Goal: Transaction & Acquisition: Purchase product/service

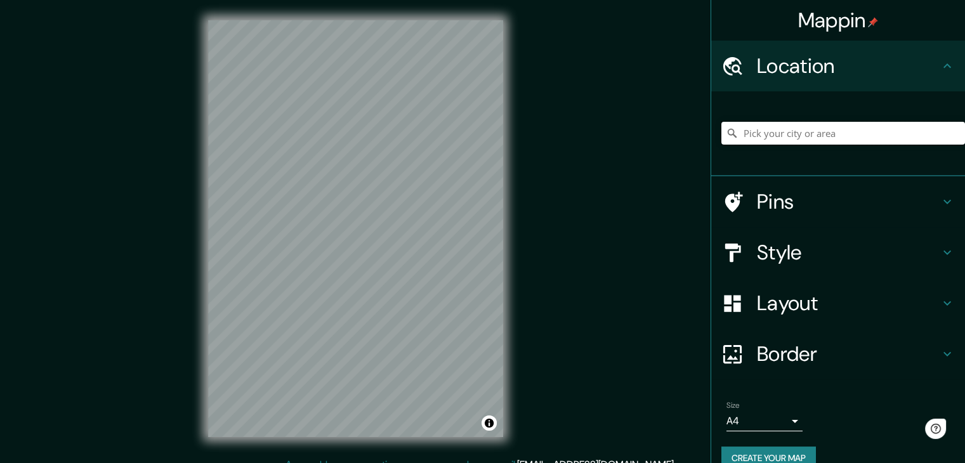
click at [762, 134] on input "Pick your city or area" at bounding box center [843, 133] width 244 height 23
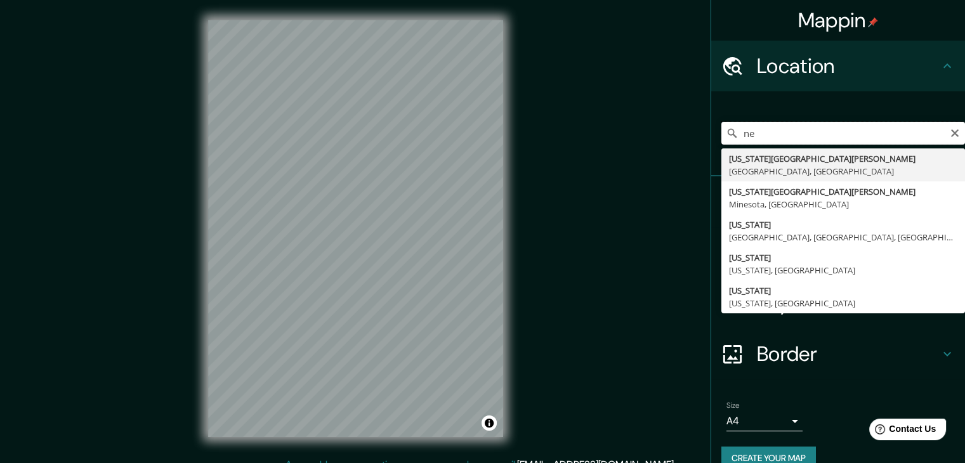
type input "n"
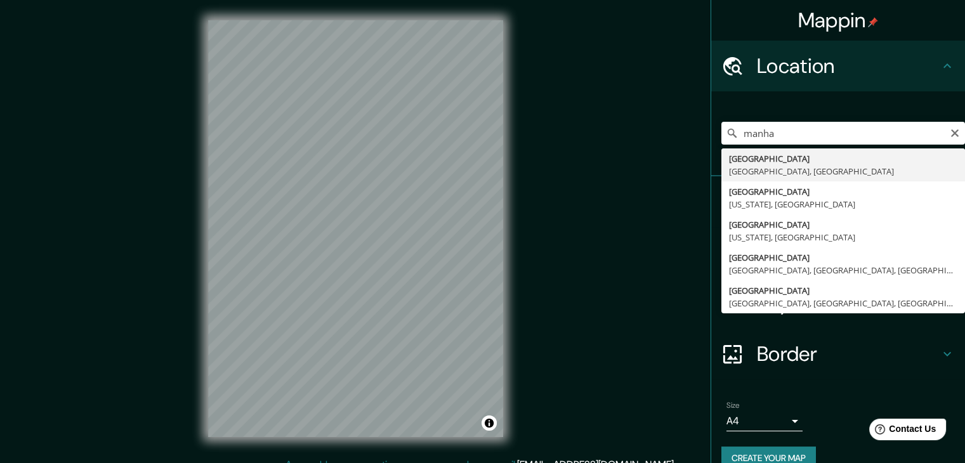
type input "[GEOGRAPHIC_DATA], [GEOGRAPHIC_DATA], [GEOGRAPHIC_DATA]"
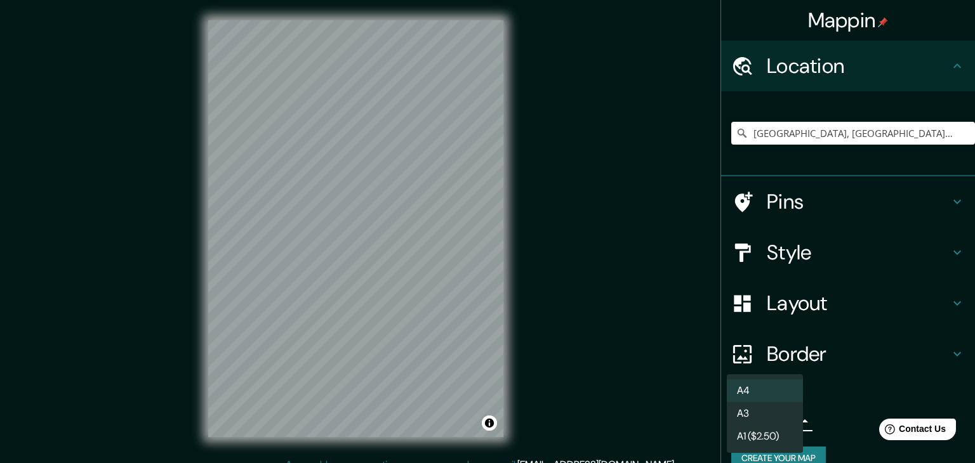
click at [758, 420] on body "Mappin Location Manhattan, Nueva York, Estados Unidos Pins Style Layout Border …" at bounding box center [487, 231] width 975 height 463
click at [789, 114] on div at bounding box center [487, 231] width 975 height 463
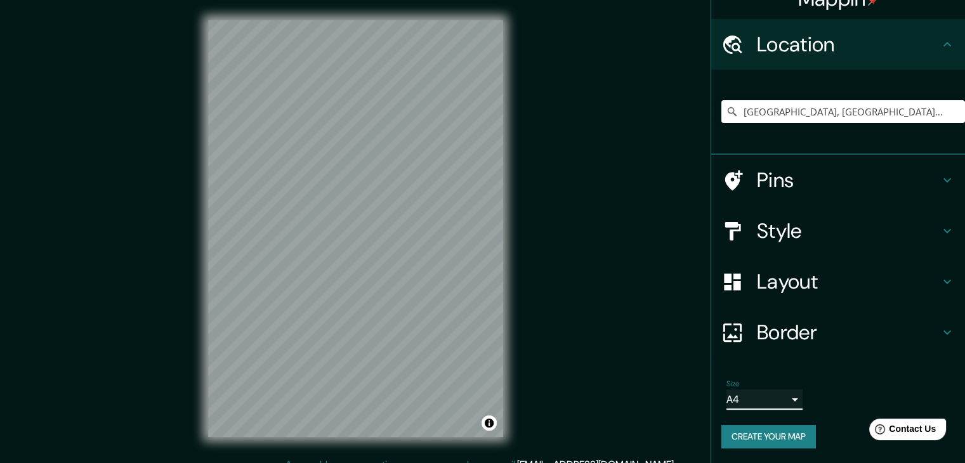
scroll to position [22, 0]
click at [775, 430] on button "Create your map" at bounding box center [768, 436] width 95 height 23
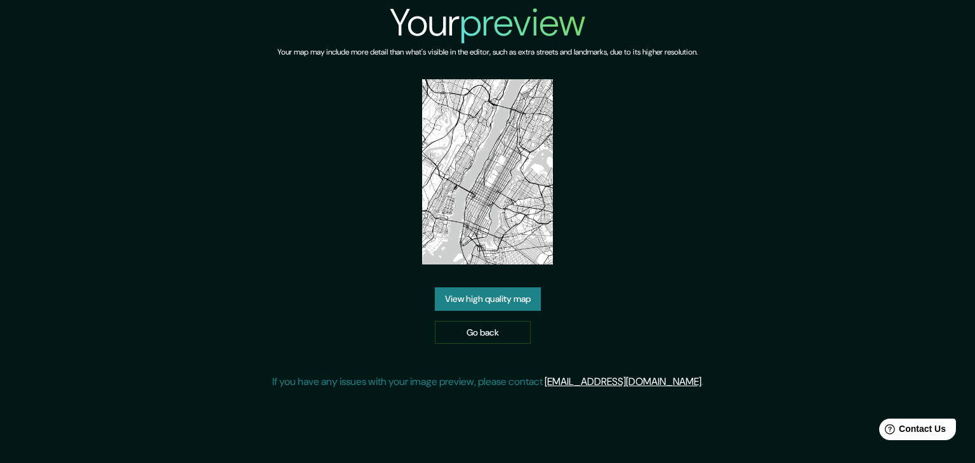
click at [497, 196] on img at bounding box center [487, 171] width 131 height 185
drag, startPoint x: 444, startPoint y: 154, endPoint x: 473, endPoint y: 119, distance: 45.5
click at [473, 119] on img at bounding box center [487, 171] width 131 height 185
click at [484, 300] on link "View high quality map" at bounding box center [488, 298] width 106 height 23
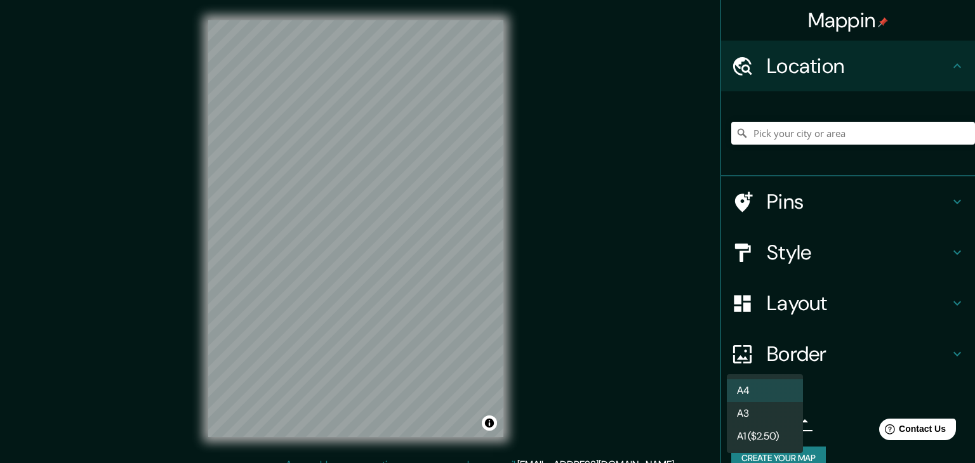
click at [765, 414] on body "Mappin Location Pins Style Layout Border Choose a border. Hint : you can make l…" at bounding box center [487, 231] width 975 height 463
click at [769, 413] on li "A3" at bounding box center [765, 413] width 76 height 23
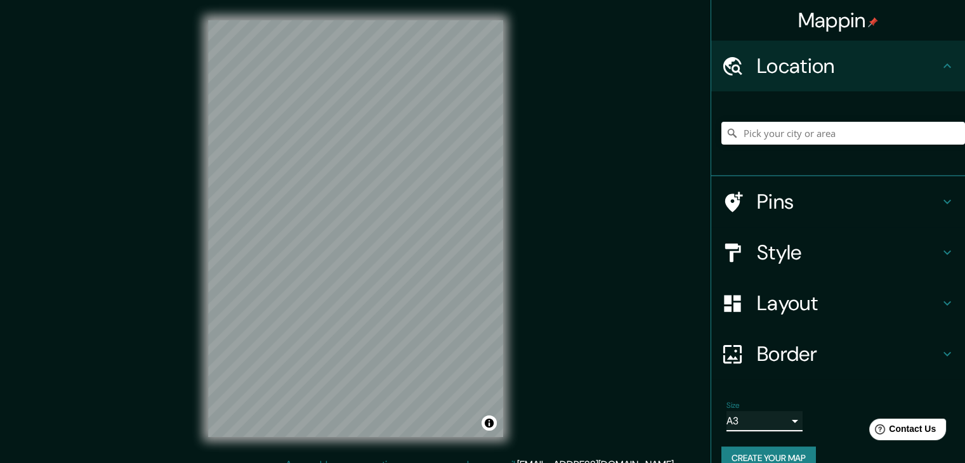
scroll to position [22, 0]
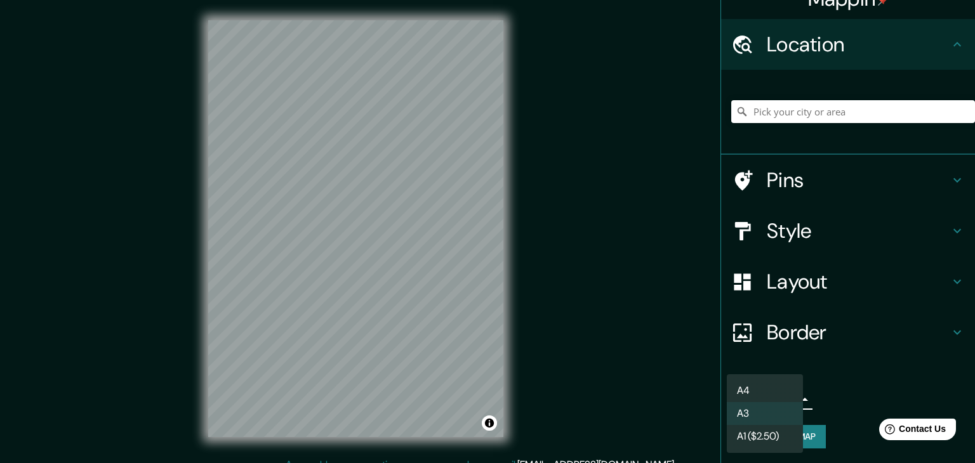
click at [777, 404] on body "Mappin Location Pins Style Layout Border Choose a border. Hint : you can make l…" at bounding box center [487, 231] width 975 height 463
click at [778, 387] on li "A4" at bounding box center [765, 390] width 76 height 23
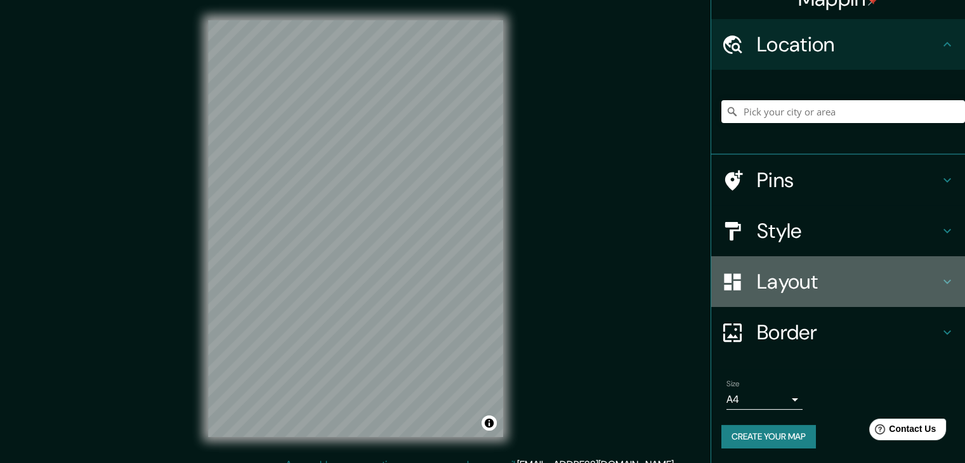
click at [911, 273] on h4 "Layout" at bounding box center [848, 281] width 183 height 25
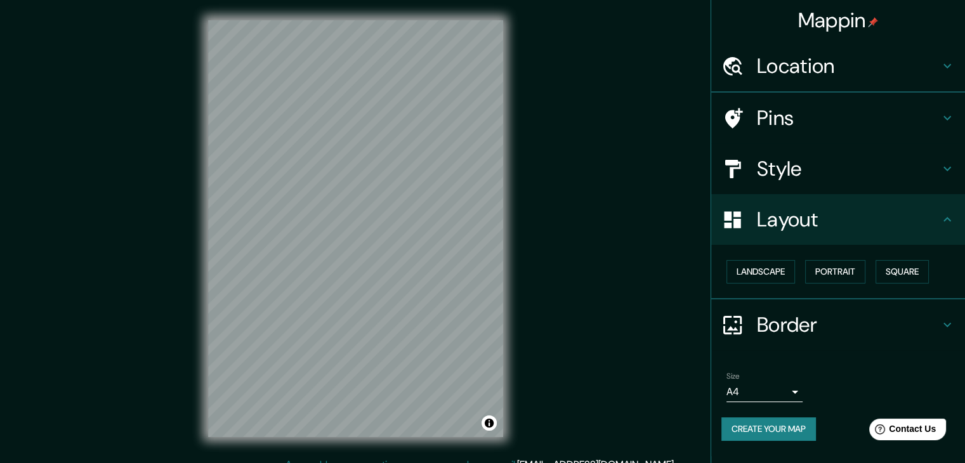
scroll to position [0, 0]
click at [770, 271] on button "Landscape" at bounding box center [761, 271] width 69 height 23
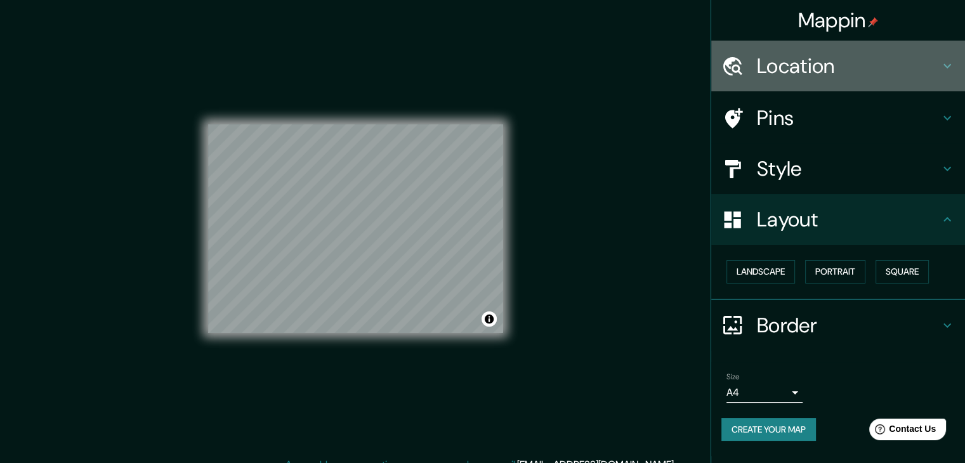
click at [798, 66] on h4 "Location" at bounding box center [848, 65] width 183 height 25
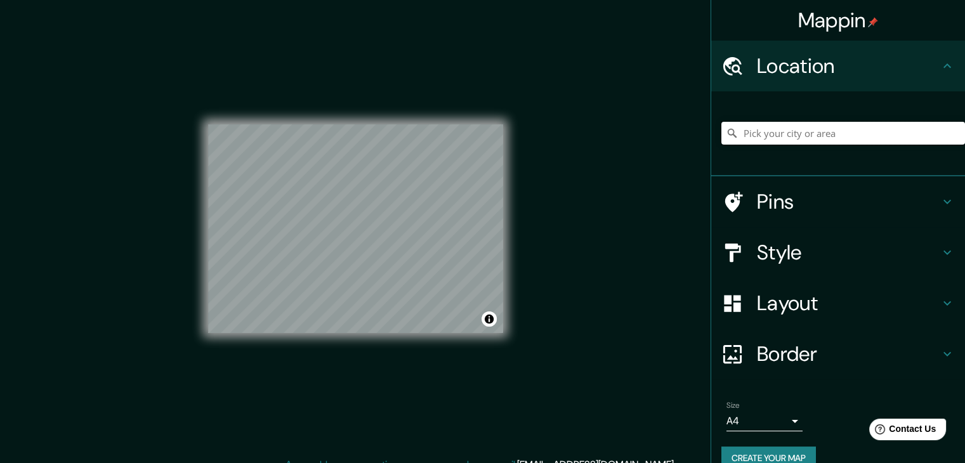
click at [807, 137] on input "Pick your city or area" at bounding box center [843, 133] width 244 height 23
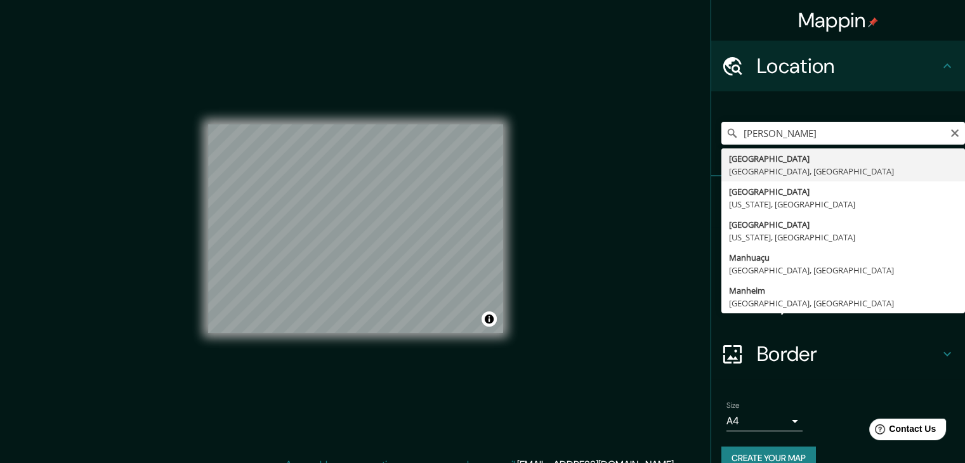
type input "Manhattan, Nueva York, Estados Unidos"
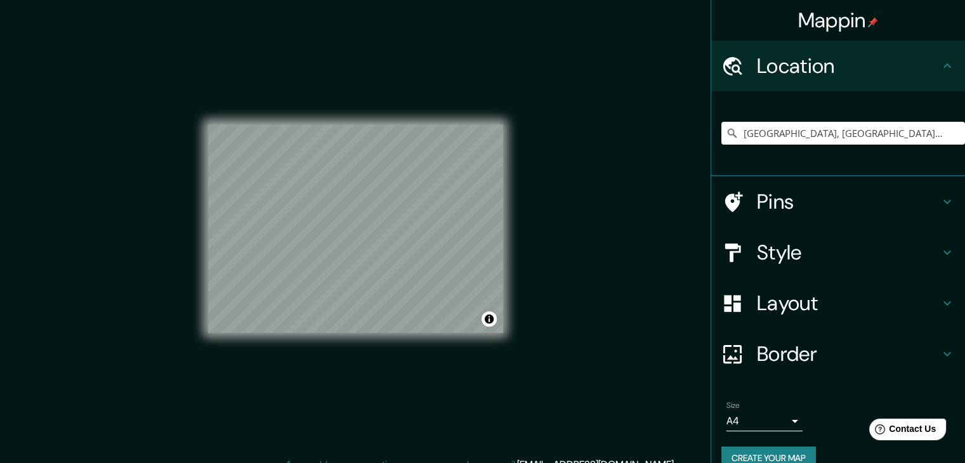
scroll to position [22, 0]
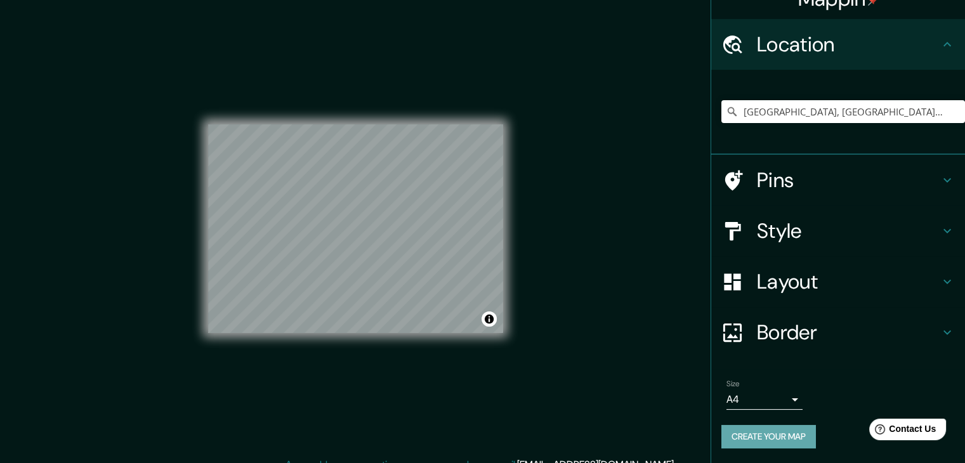
click at [760, 430] on button "Create your map" at bounding box center [768, 436] width 95 height 23
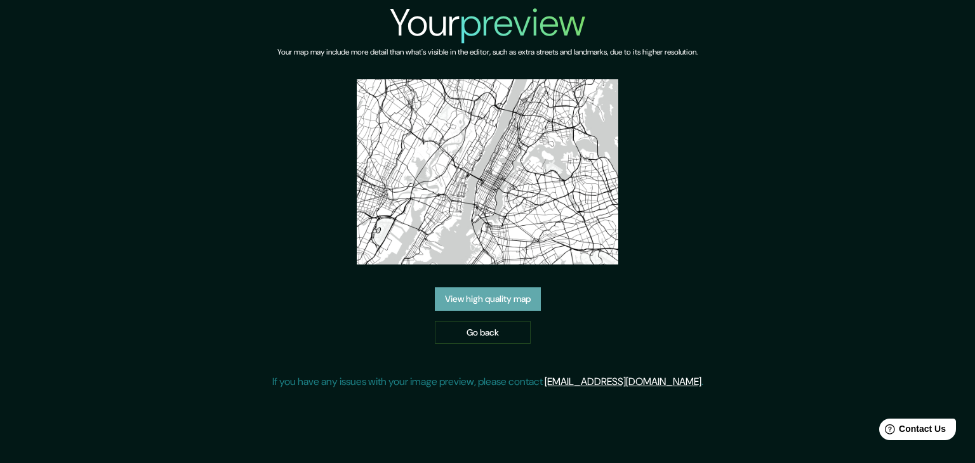
click at [463, 292] on link "View high quality map" at bounding box center [488, 298] width 106 height 23
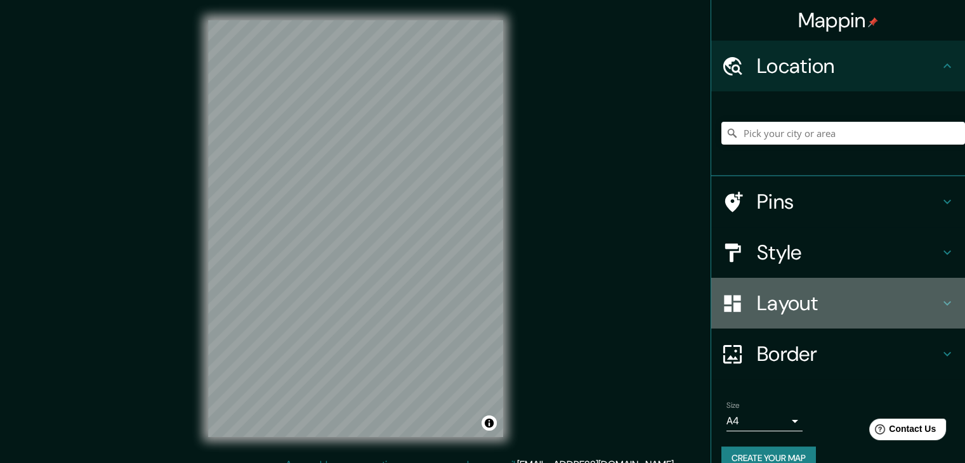
click at [784, 319] on div "Layout" at bounding box center [838, 303] width 254 height 51
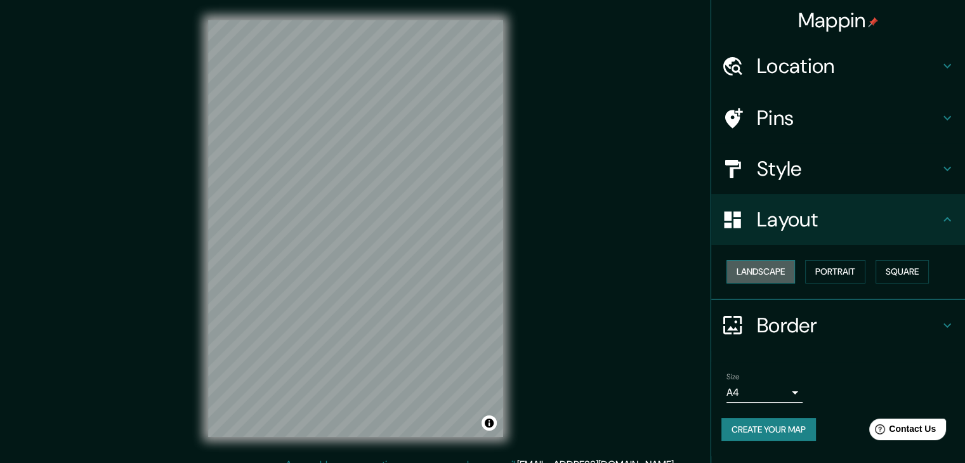
click at [775, 265] on button "Landscape" at bounding box center [761, 271] width 69 height 23
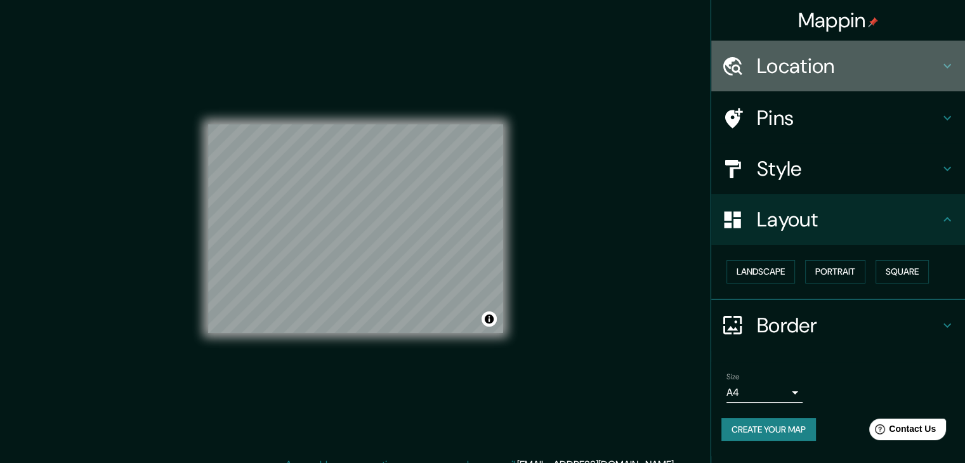
click at [801, 57] on h4 "Location" at bounding box center [848, 65] width 183 height 25
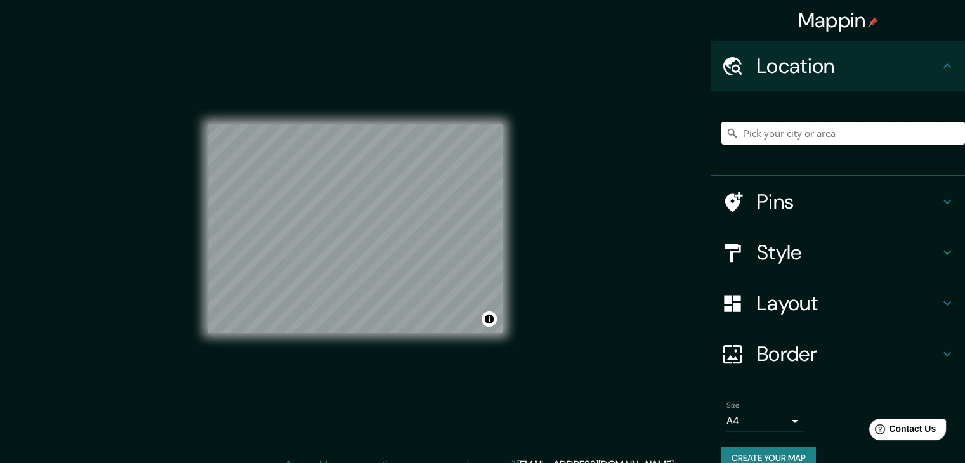
click at [800, 132] on input "Pick your city or area" at bounding box center [843, 133] width 244 height 23
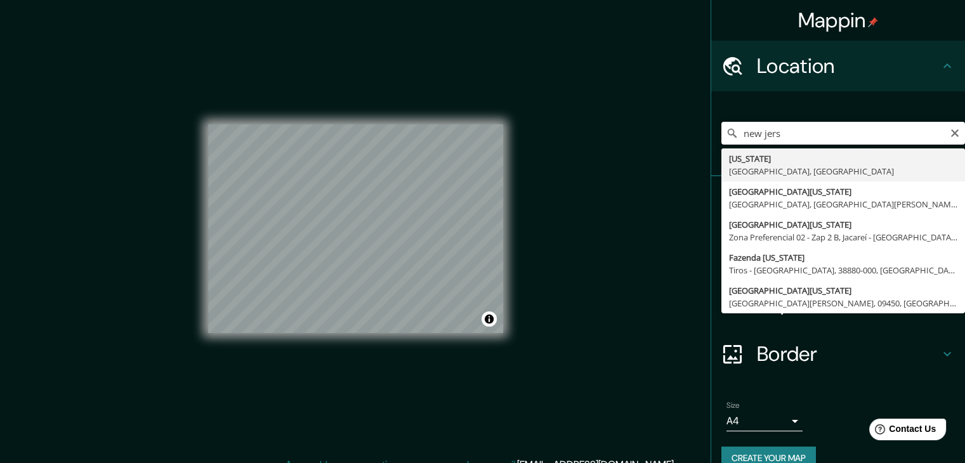
click at [790, 124] on input "new jers" at bounding box center [843, 133] width 244 height 23
drag, startPoint x: 790, startPoint y: 124, endPoint x: 731, endPoint y: 128, distance: 59.1
click at [731, 128] on input "new jers" at bounding box center [843, 133] width 244 height 23
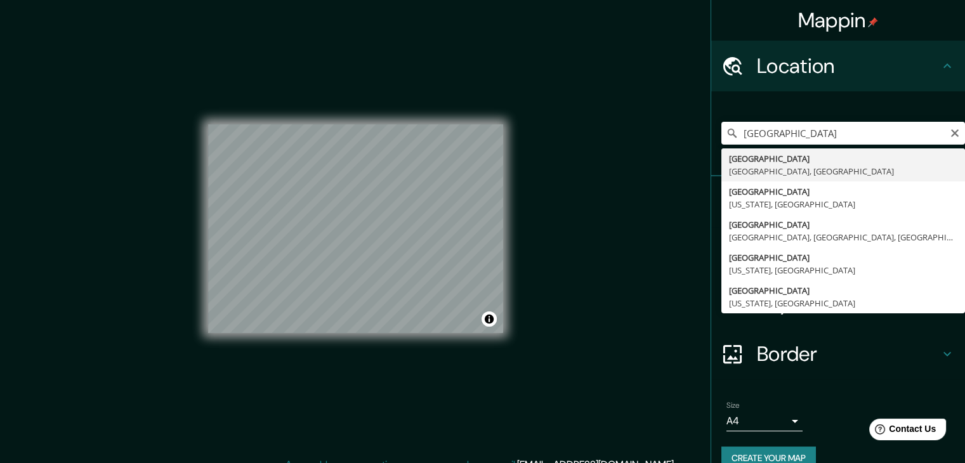
type input "Newark, Nueva Jersey, Estados Unidos"
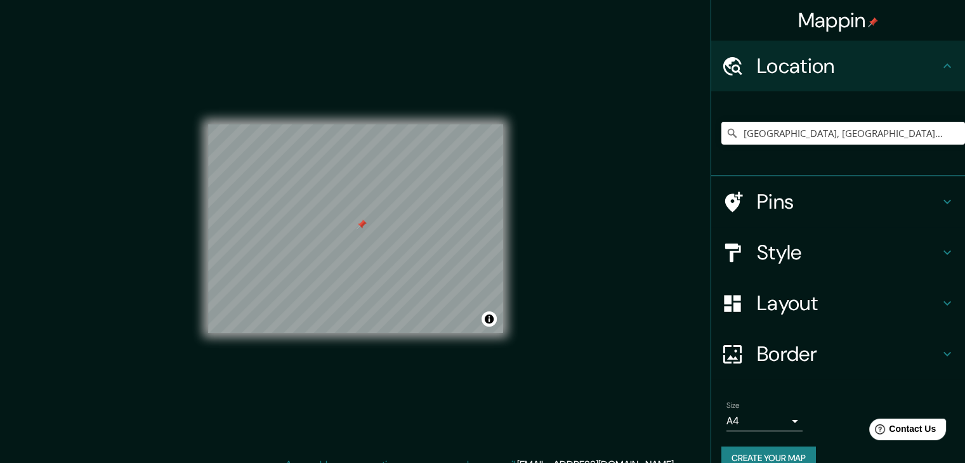
click at [600, 270] on div "Mappin Location Newark, Nueva Jersey, Estados Unidos Pins Style Layout Border C…" at bounding box center [482, 239] width 965 height 478
drag, startPoint x: 364, startPoint y: 225, endPoint x: 347, endPoint y: 240, distance: 22.5
click at [366, 240] on div at bounding box center [371, 241] width 10 height 10
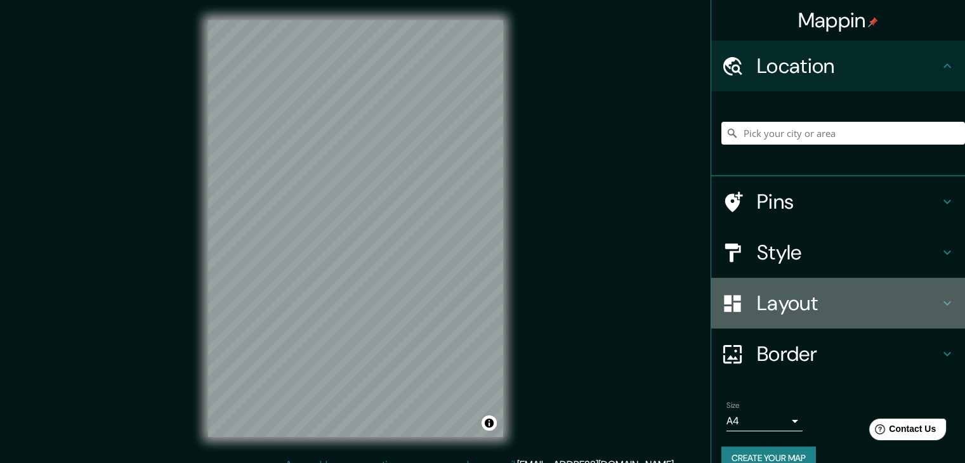
click at [757, 310] on h4 "Layout" at bounding box center [848, 303] width 183 height 25
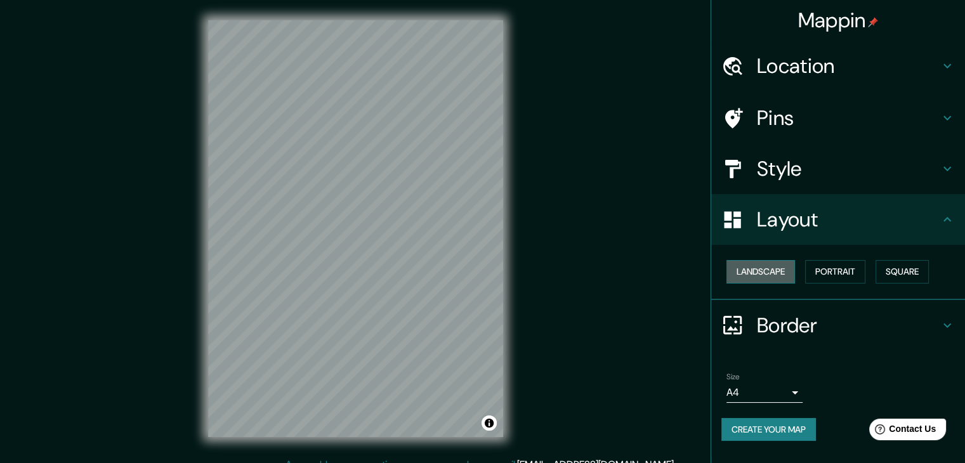
click at [769, 272] on button "Landscape" at bounding box center [761, 271] width 69 height 23
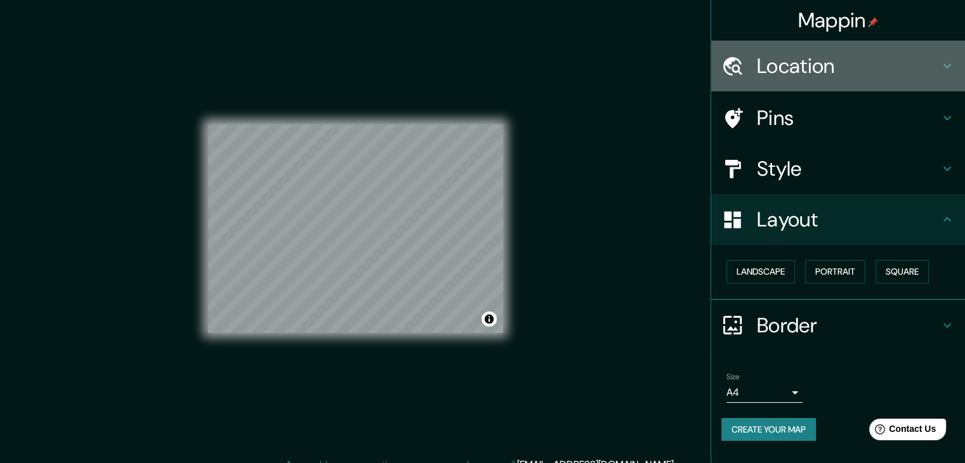
click at [805, 67] on h4 "Location" at bounding box center [848, 65] width 183 height 25
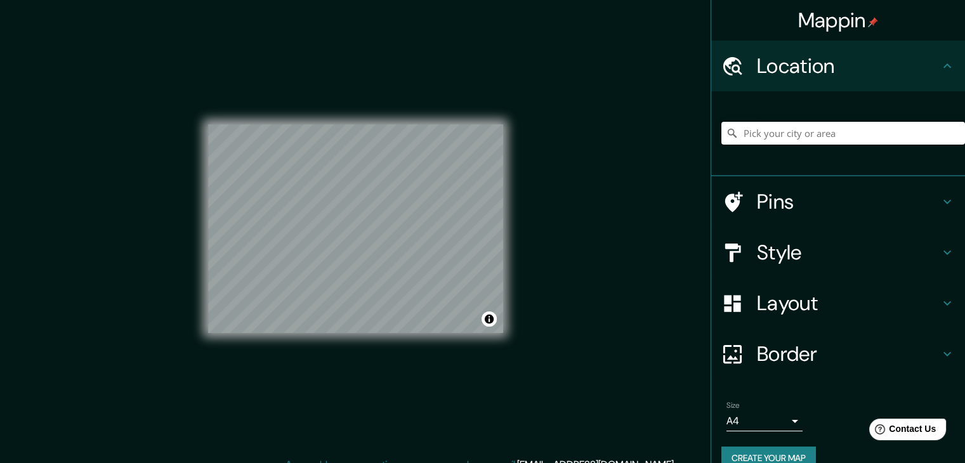
click at [802, 124] on input "Pick your city or area" at bounding box center [843, 133] width 244 height 23
type input "Newark, Nueva Jersey, Estados Unidos"
click at [763, 453] on button "Create your map" at bounding box center [768, 458] width 95 height 23
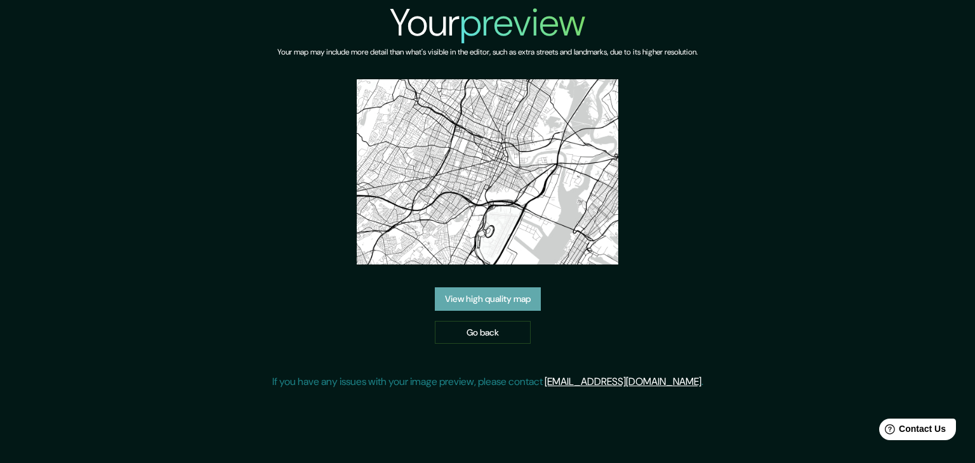
click at [490, 299] on link "View high quality map" at bounding box center [488, 298] width 106 height 23
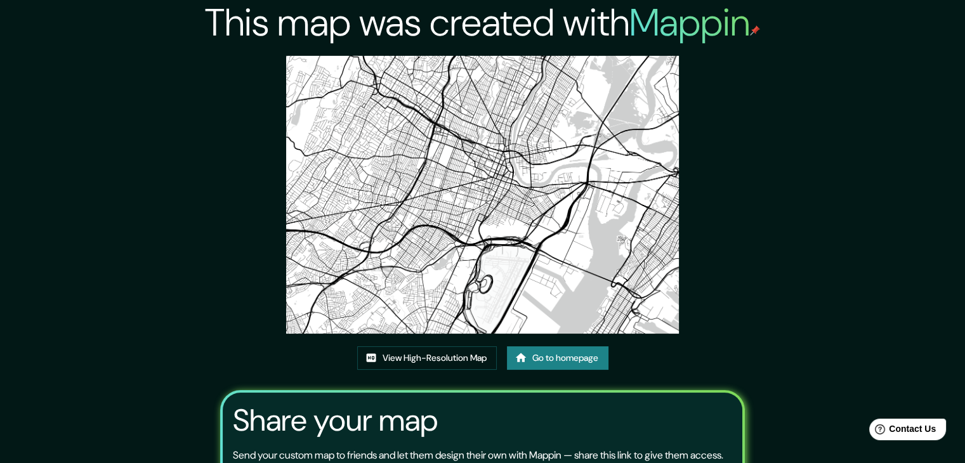
drag, startPoint x: 457, startPoint y: 213, endPoint x: 441, endPoint y: 176, distance: 40.3
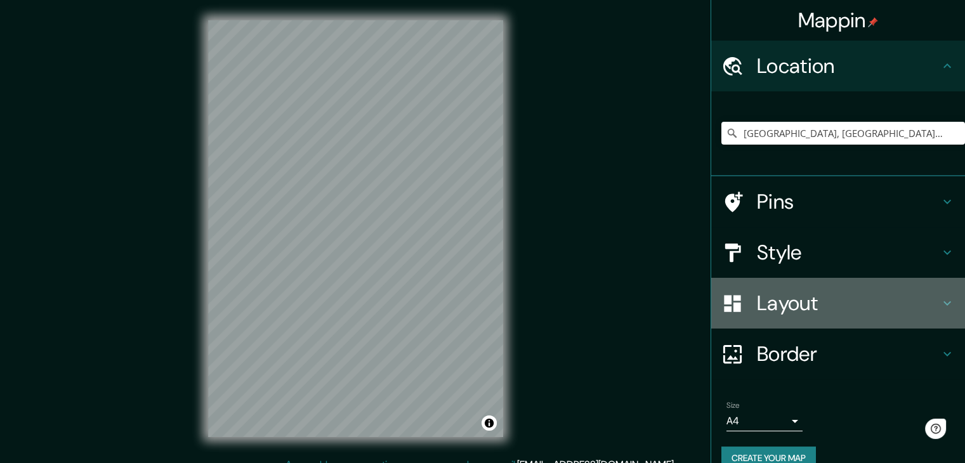
click at [795, 301] on h4 "Layout" at bounding box center [848, 303] width 183 height 25
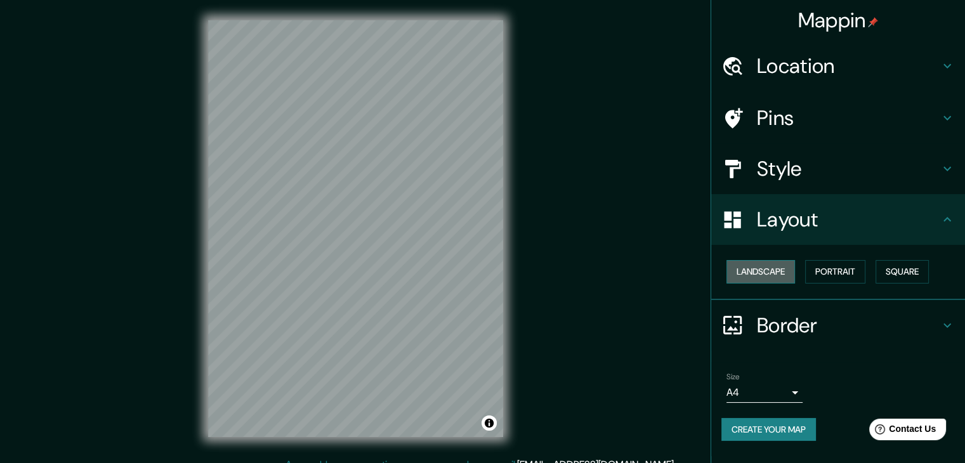
click at [764, 273] on button "Landscape" at bounding box center [761, 271] width 69 height 23
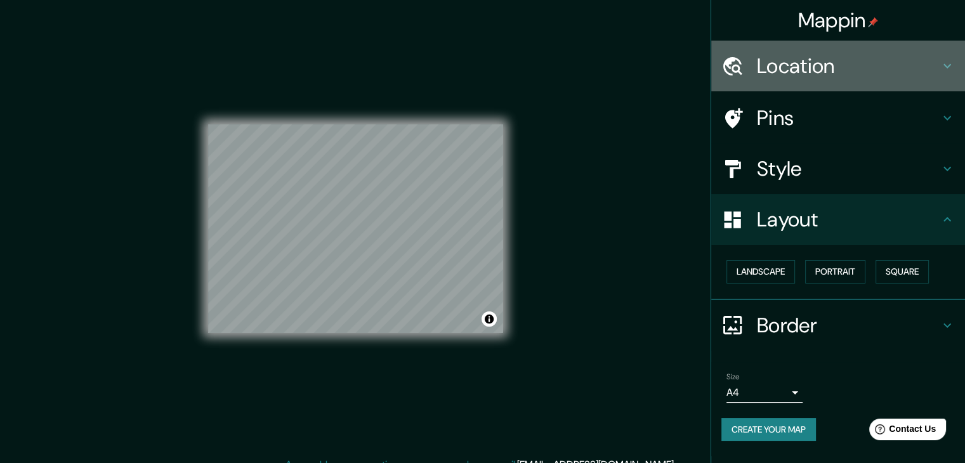
click at [803, 57] on h4 "Location" at bounding box center [848, 65] width 183 height 25
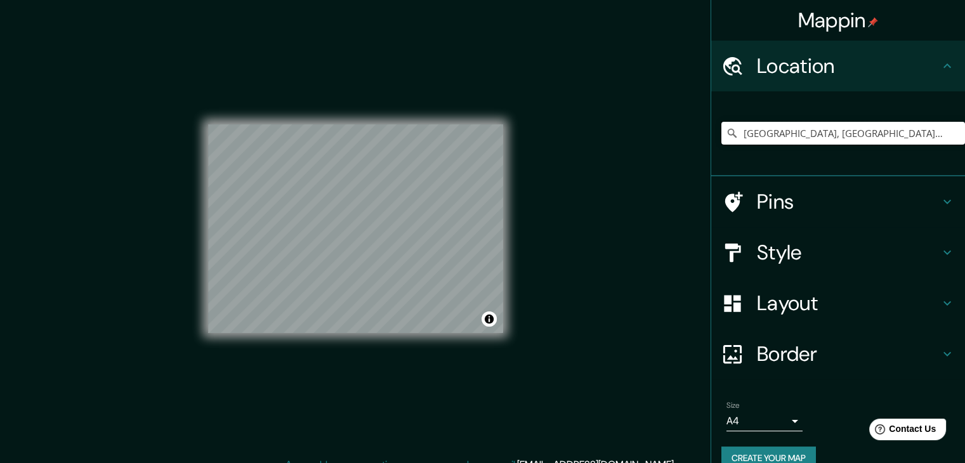
click at [398, 187] on div "Mappin Location [GEOGRAPHIC_DATA], [GEOGRAPHIC_DATA], [GEOGRAPHIC_DATA] Pins St…" at bounding box center [482, 239] width 965 height 478
type input "[GEOGRAPHIC_DATA], [GEOGRAPHIC_DATA], [GEOGRAPHIC_DATA]"
click at [761, 452] on button "Create your map" at bounding box center [768, 458] width 95 height 23
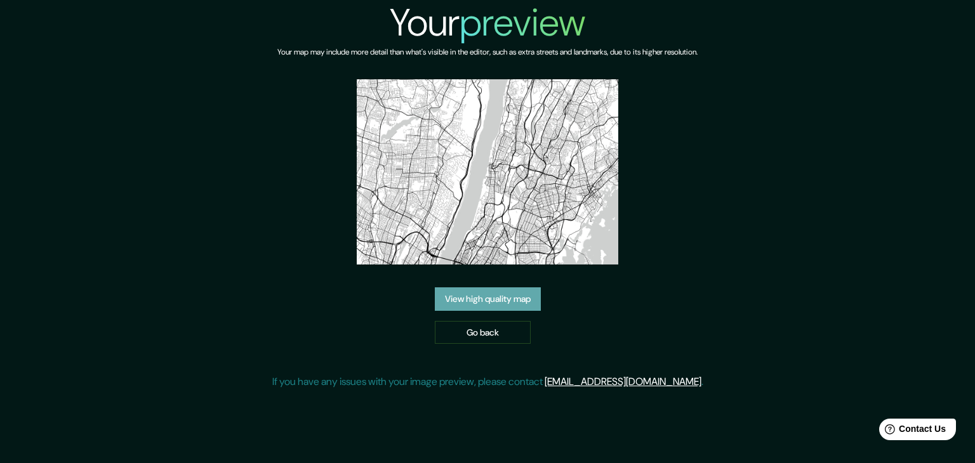
click at [472, 293] on link "View high quality map" at bounding box center [488, 298] width 106 height 23
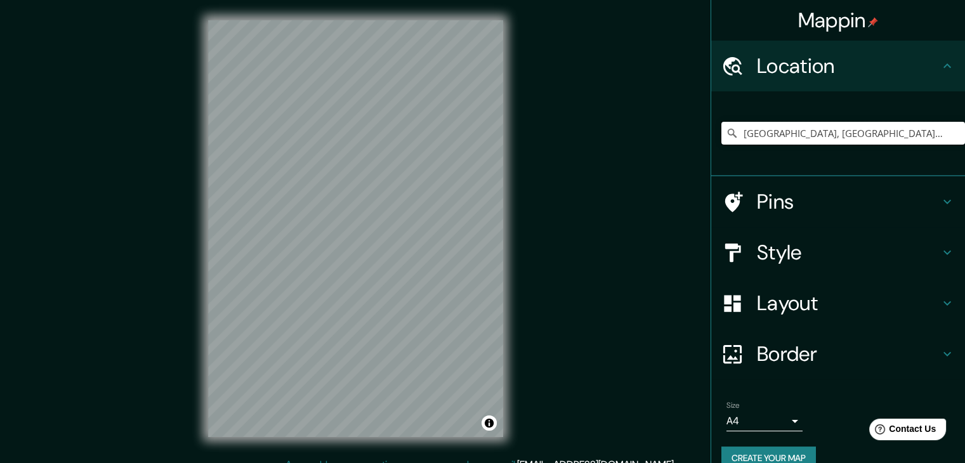
drag, startPoint x: 924, startPoint y: 130, endPoint x: 711, endPoint y: 121, distance: 212.8
click at [721, 122] on input "[GEOGRAPHIC_DATA], [GEOGRAPHIC_DATA], [GEOGRAPHIC_DATA]" at bounding box center [843, 133] width 244 height 23
paste input "[GEOGRAPHIC_DATA]"
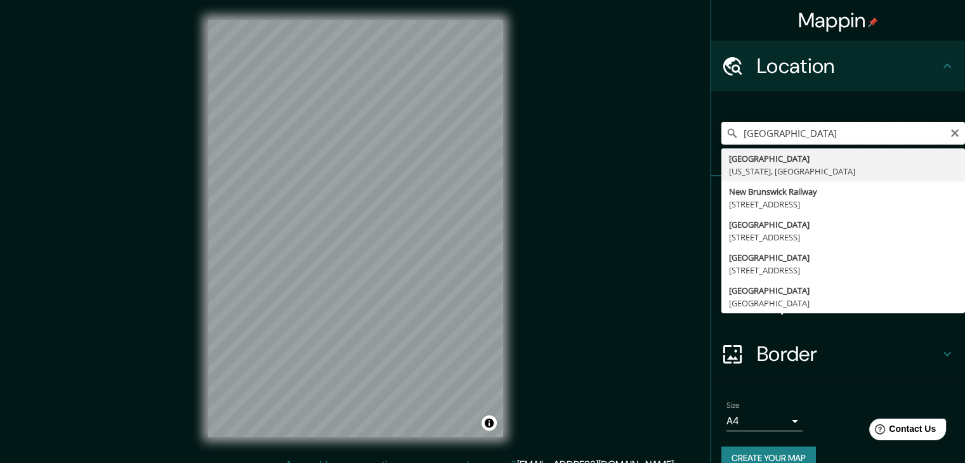
type input "[GEOGRAPHIC_DATA]"
drag, startPoint x: 830, startPoint y: 129, endPoint x: 637, endPoint y: 145, distance: 193.6
click at [637, 145] on div "Mappin Location New Brunswick New Brunswick Indiana, Estados Unidos New Brunswi…" at bounding box center [482, 239] width 965 height 478
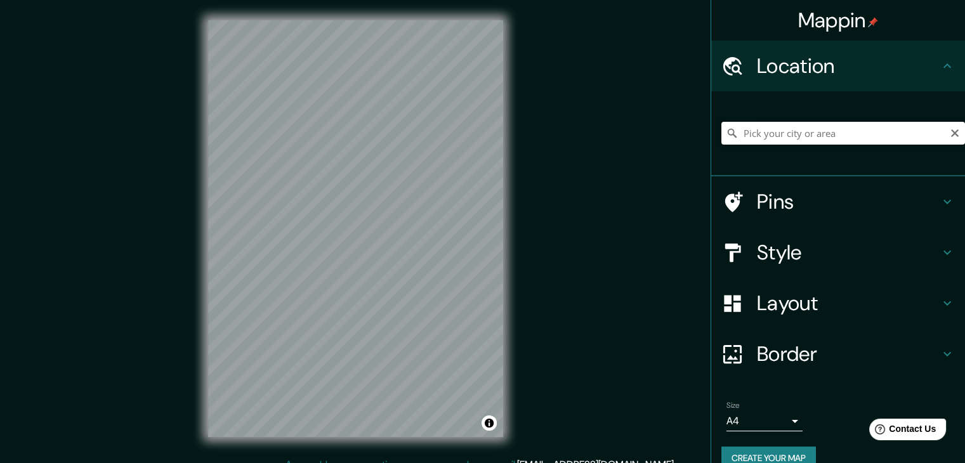
paste input "New Brunswick, N"
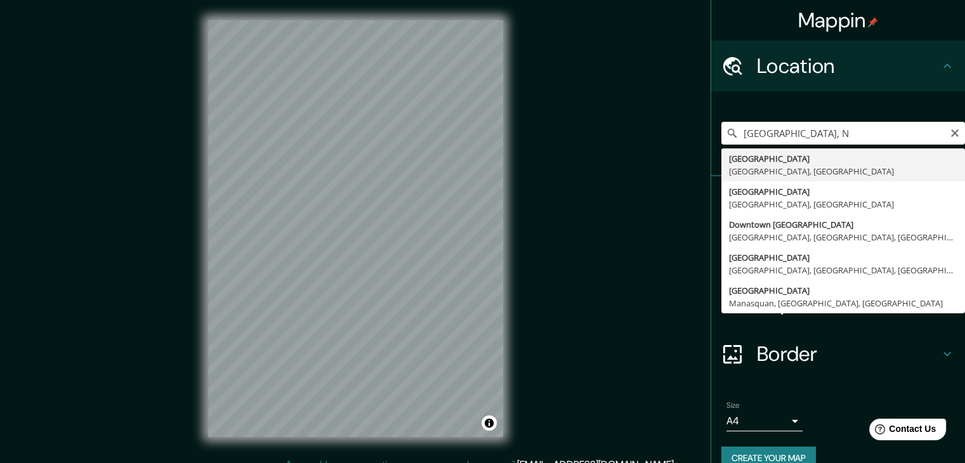
type input "Nuevo Brunswick, Nueva Jersey, Estados Unidos"
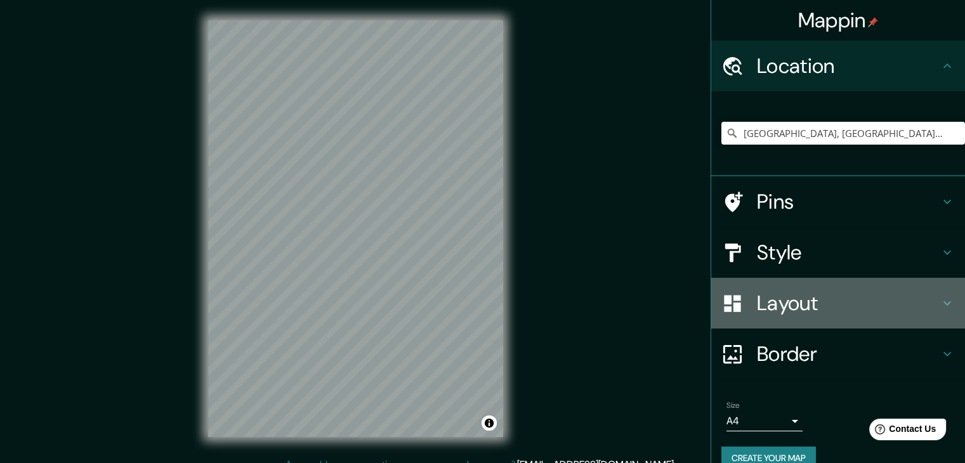
click at [790, 319] on div "Layout" at bounding box center [838, 303] width 254 height 51
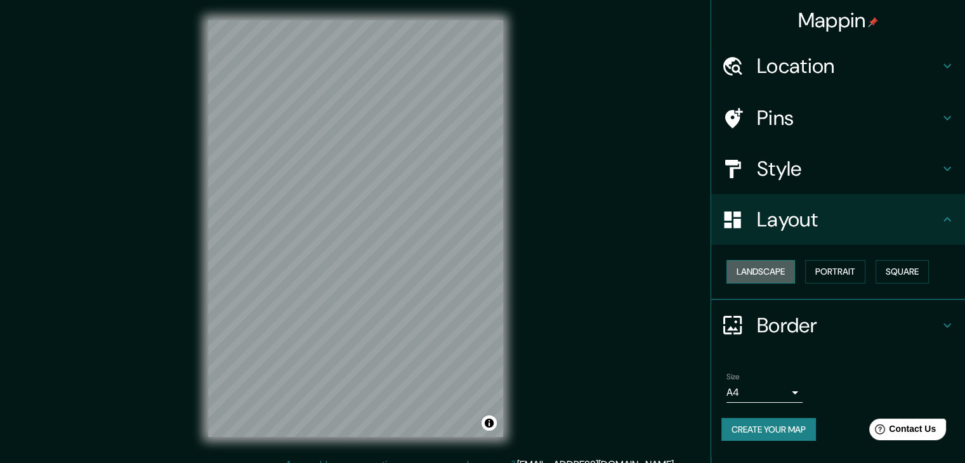
click at [775, 273] on button "Landscape" at bounding box center [761, 271] width 69 height 23
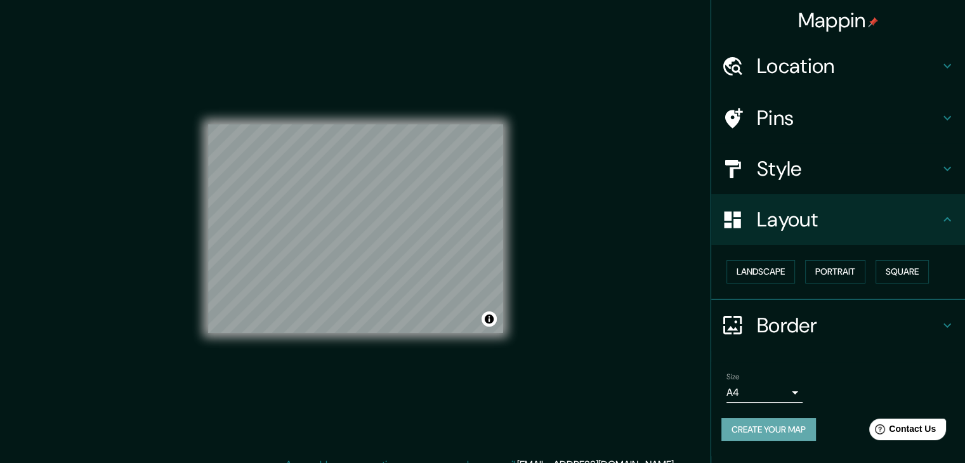
click at [780, 426] on button "Create your map" at bounding box center [768, 429] width 95 height 23
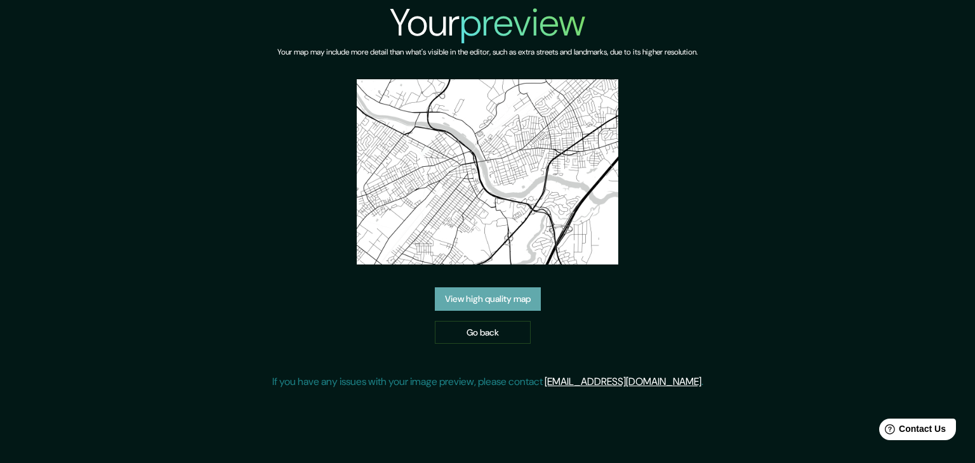
click at [518, 299] on link "View high quality map" at bounding box center [488, 298] width 106 height 23
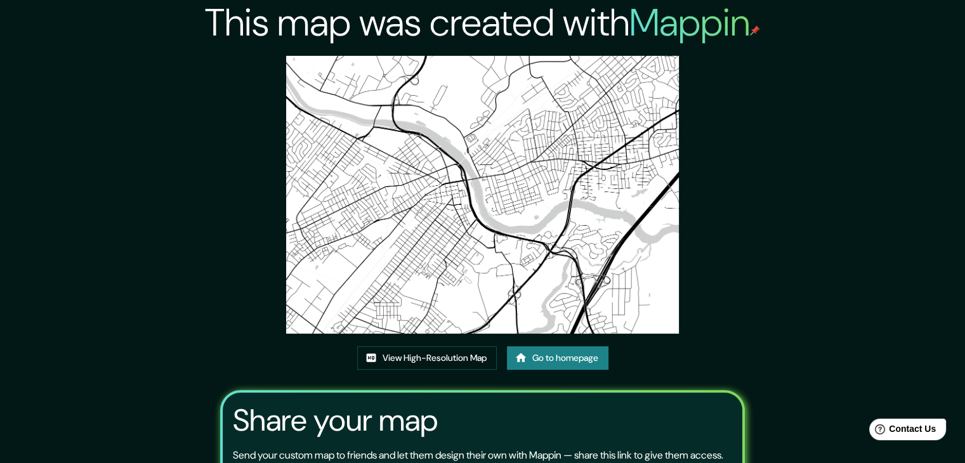
click at [463, 114] on img at bounding box center [482, 195] width 393 height 278
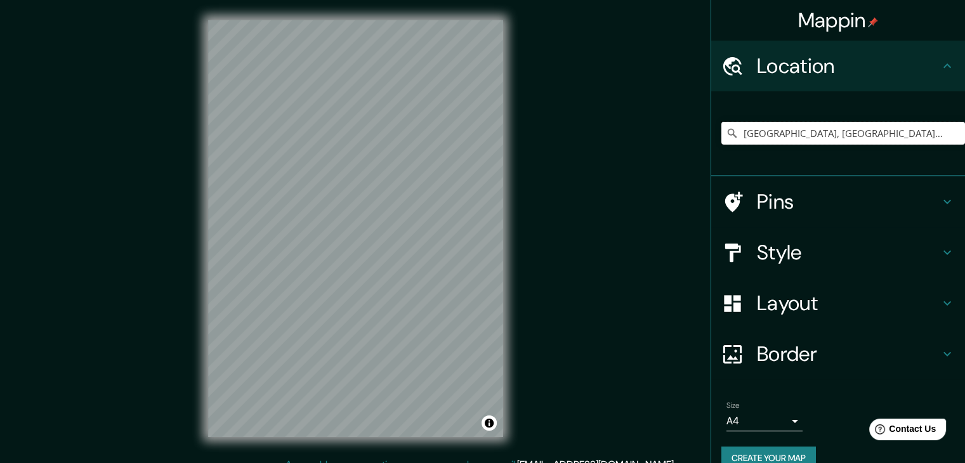
drag, startPoint x: 924, startPoint y: 135, endPoint x: 551, endPoint y: 195, distance: 377.8
click at [551, 195] on div "Mappin Location [GEOGRAPHIC_DATA], [GEOGRAPHIC_DATA], [GEOGRAPHIC_DATA] Pins St…" at bounding box center [482, 239] width 965 height 478
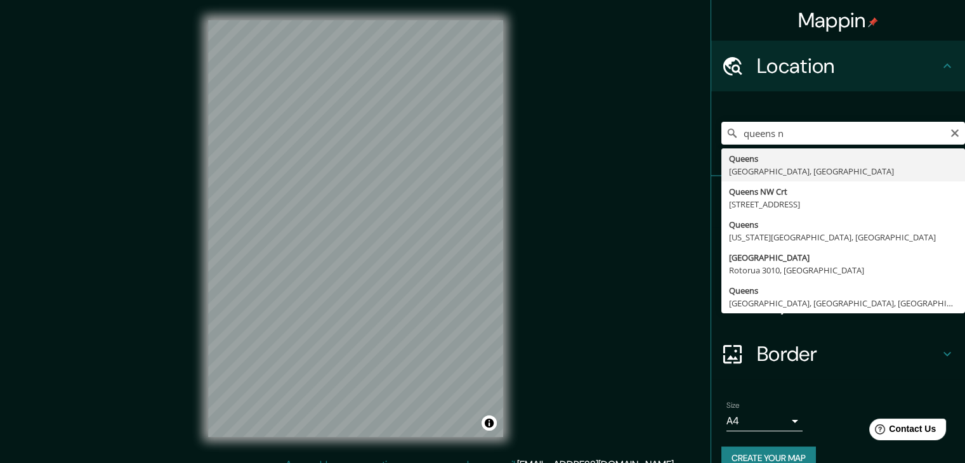
type input "[GEOGRAPHIC_DATA], [GEOGRAPHIC_DATA], [GEOGRAPHIC_DATA]"
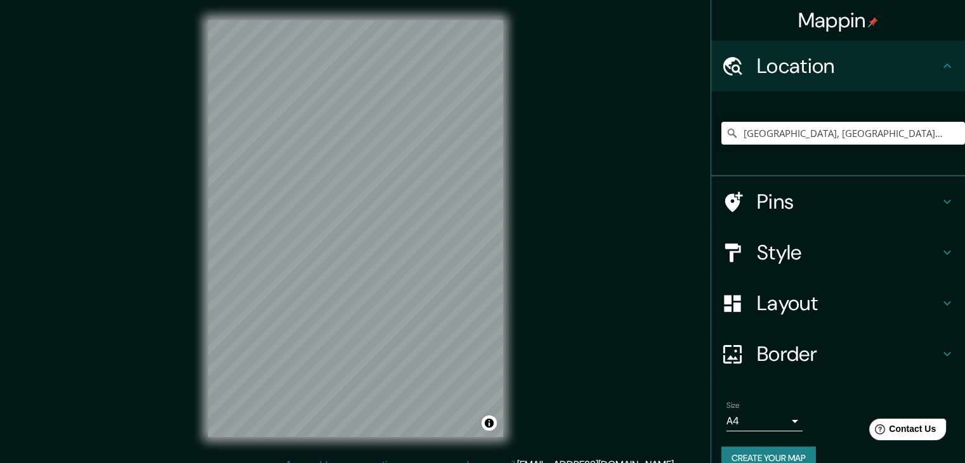
click at [777, 311] on h4 "Layout" at bounding box center [848, 303] width 183 height 25
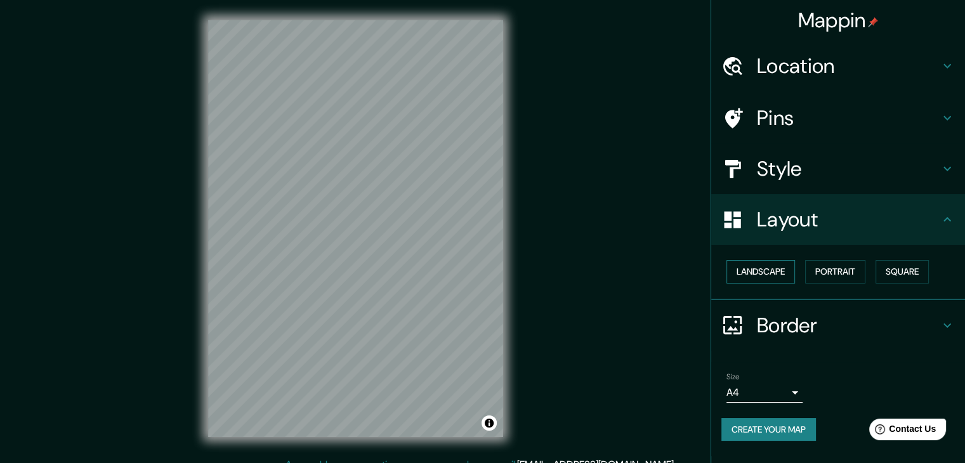
click at [756, 264] on button "Landscape" at bounding box center [761, 271] width 69 height 23
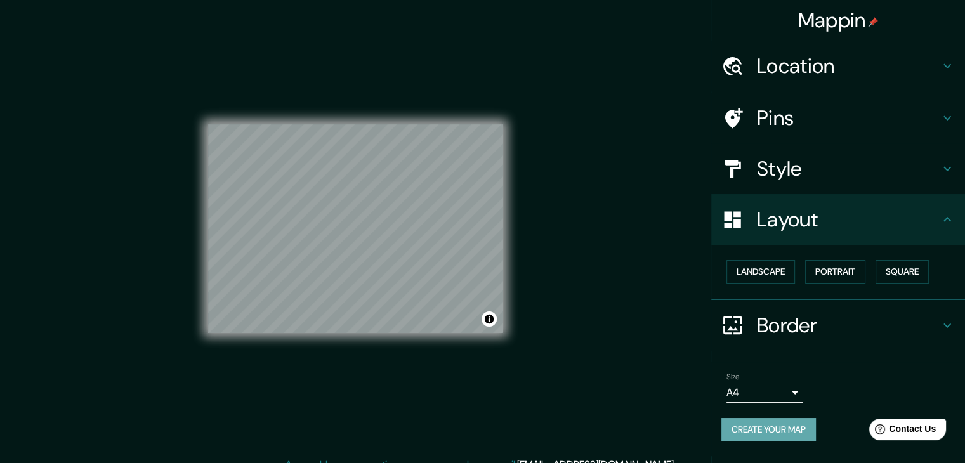
click at [793, 426] on button "Create your map" at bounding box center [768, 429] width 95 height 23
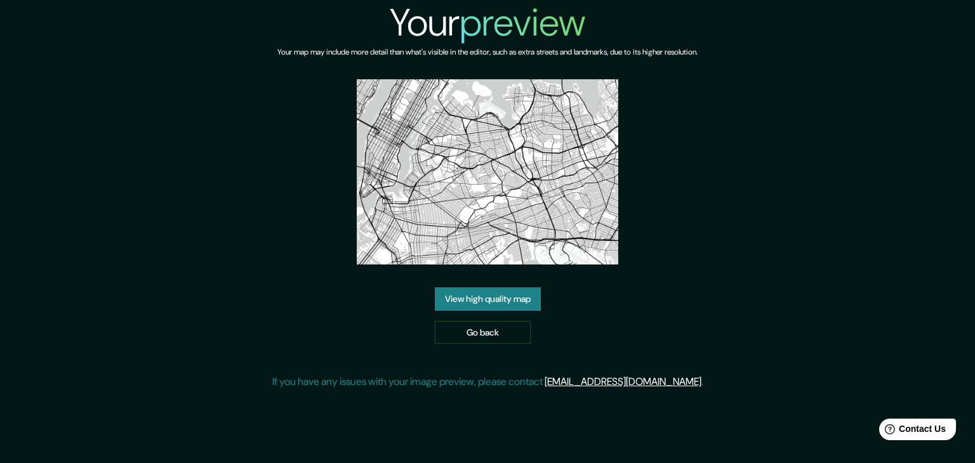
click at [479, 303] on link "View high quality map" at bounding box center [488, 298] width 106 height 23
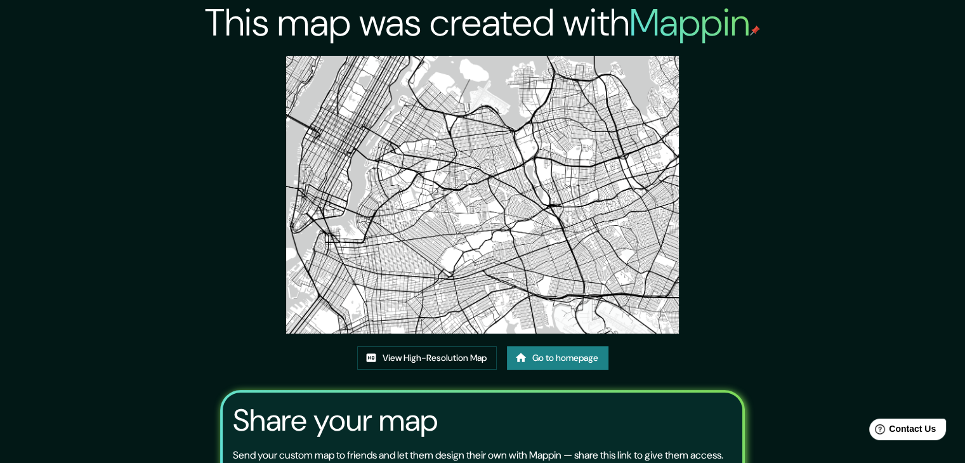
drag, startPoint x: 482, startPoint y: 128, endPoint x: 480, endPoint y: 121, distance: 7.8
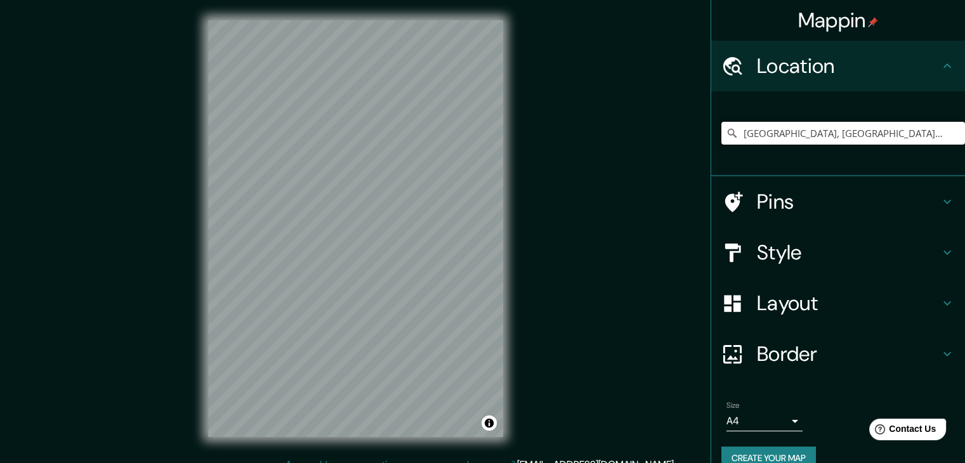
drag, startPoint x: 914, startPoint y: 133, endPoint x: 624, endPoint y: 140, distance: 290.1
click at [625, 140] on div "Mappin Location Nuevo Brunswick, Nueva Jersey, Estados Unidos Pins Style Layout…" at bounding box center [482, 239] width 965 height 478
type input "Unidos"
drag, startPoint x: 830, startPoint y: 129, endPoint x: 621, endPoint y: 133, distance: 209.4
click at [622, 132] on div "Mappin Location Unidos Pins Style Layout Border Choose a border. Hint : you can…" at bounding box center [482, 239] width 965 height 478
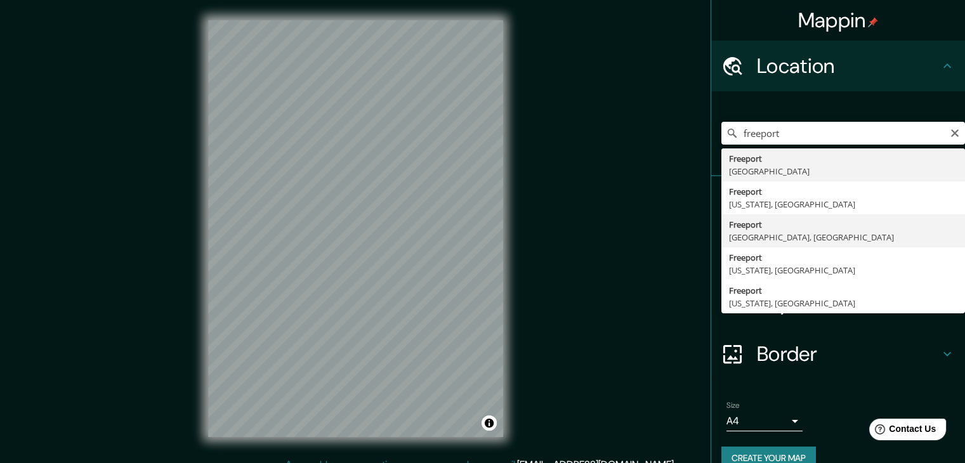
type input "Freeport, Nueva York, Estados Unidos"
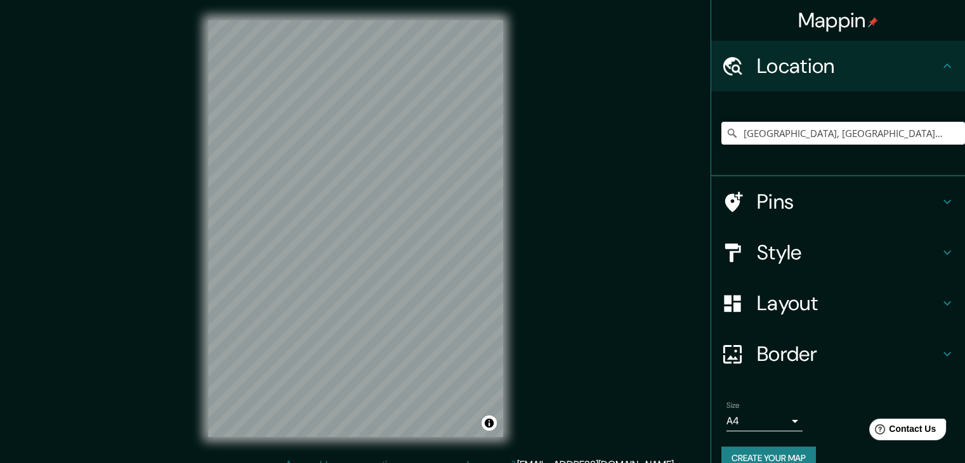
click at [797, 315] on div "Layout" at bounding box center [838, 303] width 254 height 51
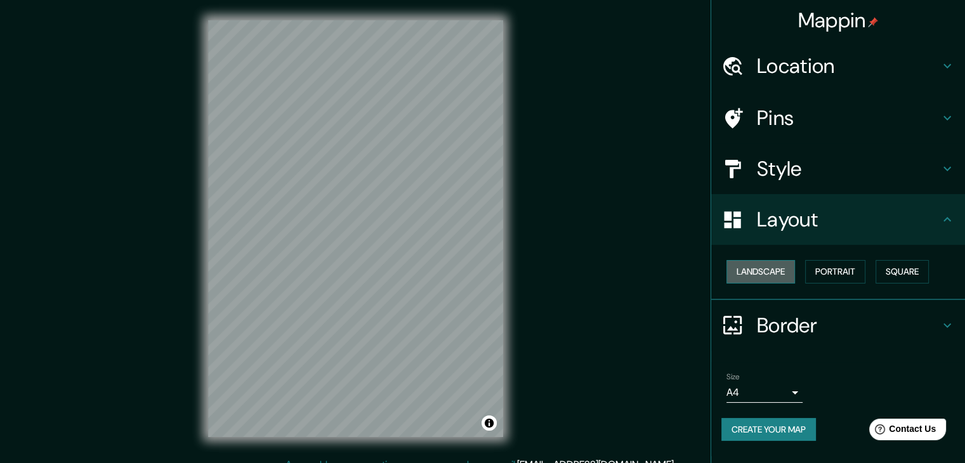
click at [765, 273] on button "Landscape" at bounding box center [761, 271] width 69 height 23
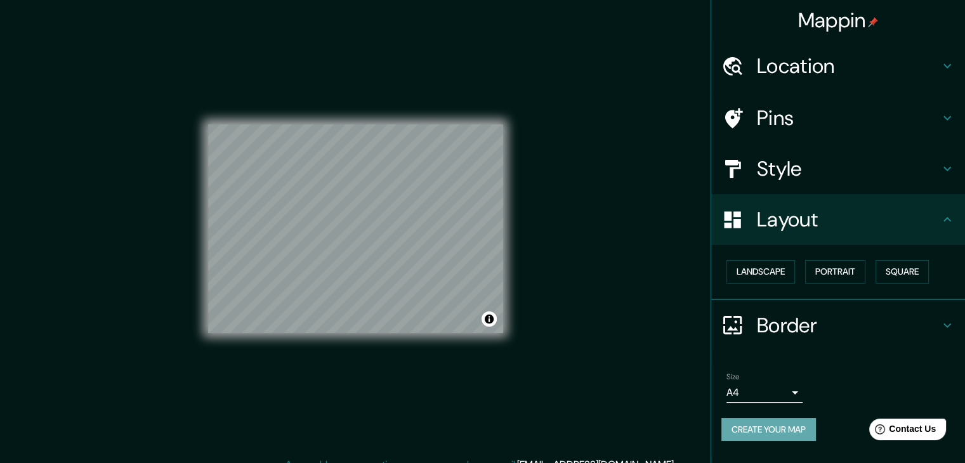
click at [743, 425] on button "Create your map" at bounding box center [768, 429] width 95 height 23
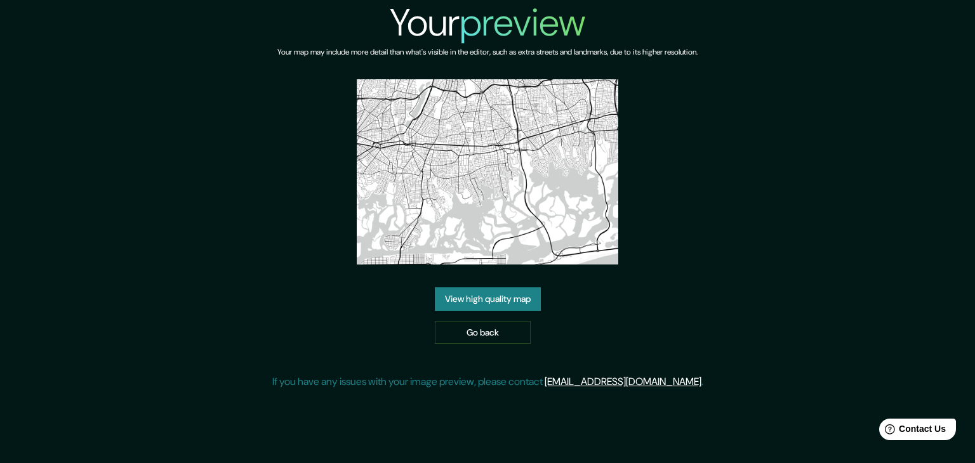
click at [517, 287] on link "View high quality map" at bounding box center [488, 298] width 106 height 23
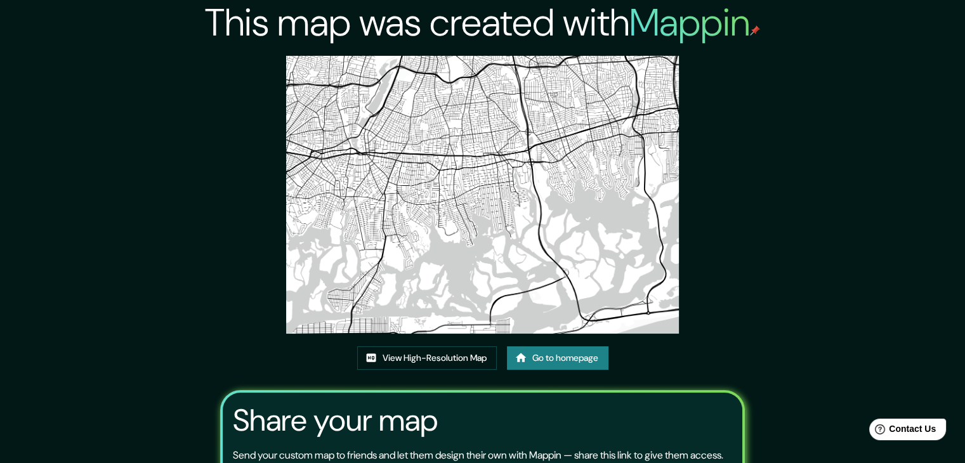
click at [512, 136] on img at bounding box center [482, 195] width 393 height 278
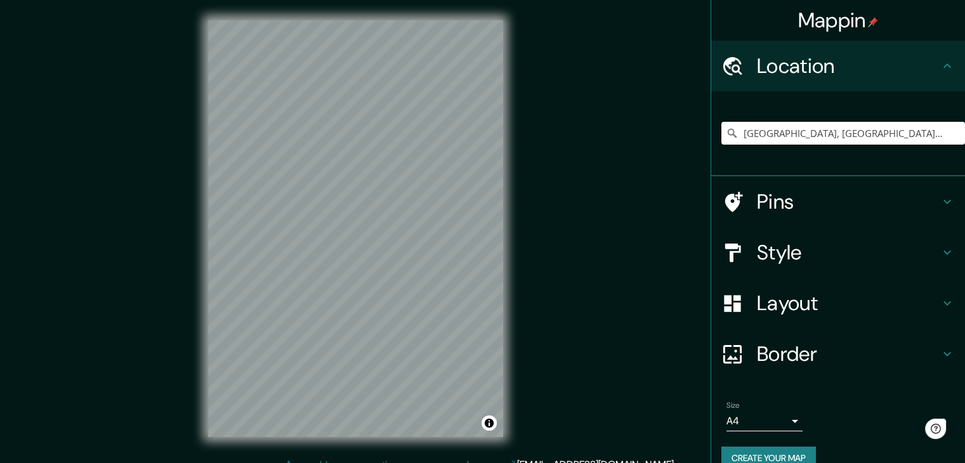
drag, startPoint x: 893, startPoint y: 135, endPoint x: 914, endPoint y: 138, distance: 20.5
click at [914, 138] on input "Freeport, Nueva York, Estados Unidos" at bounding box center [843, 133] width 244 height 23
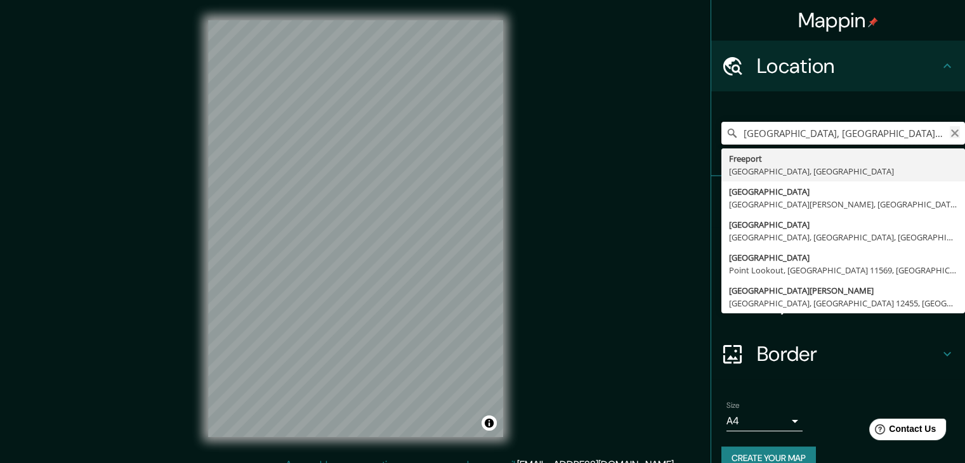
type input "Freeport, Nueva York, Estados Unido"
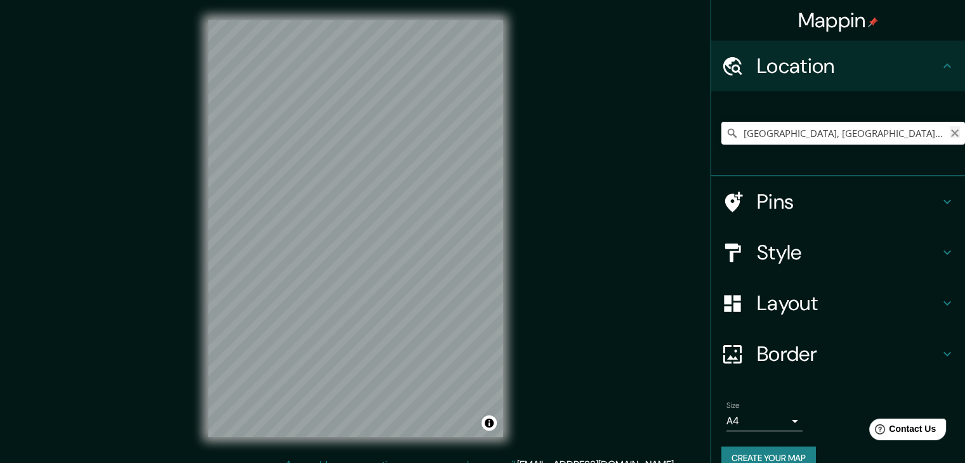
click at [951, 133] on icon "Clear" at bounding box center [955, 133] width 8 height 8
type input "Chicago, Illinois, Estados Unidos"
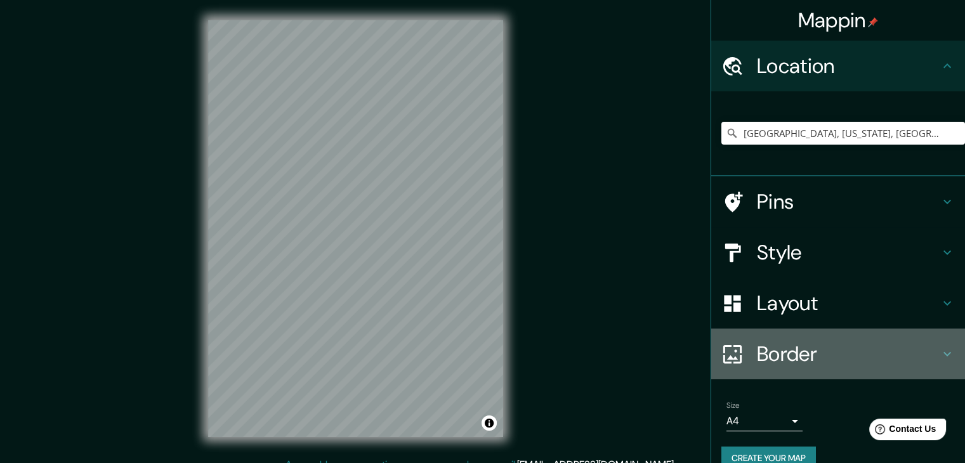
click at [784, 341] on h4 "Border" at bounding box center [848, 353] width 183 height 25
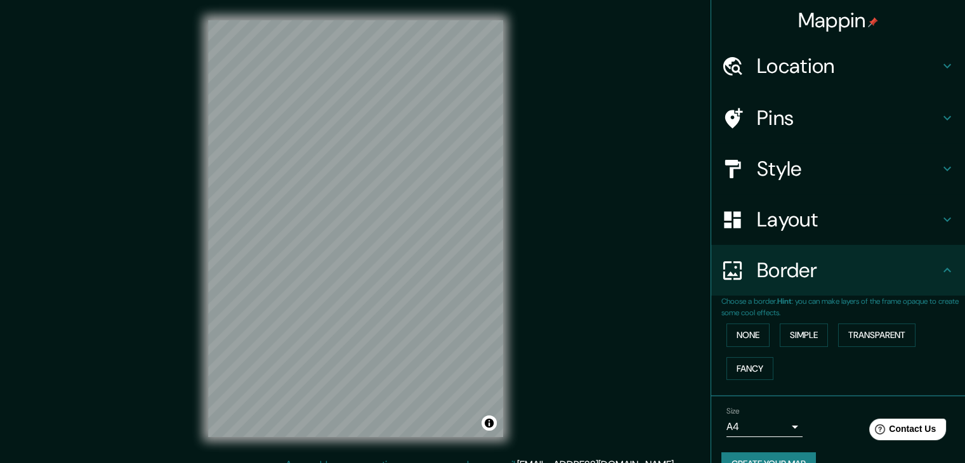
click at [787, 226] on h4 "Layout" at bounding box center [848, 219] width 183 height 25
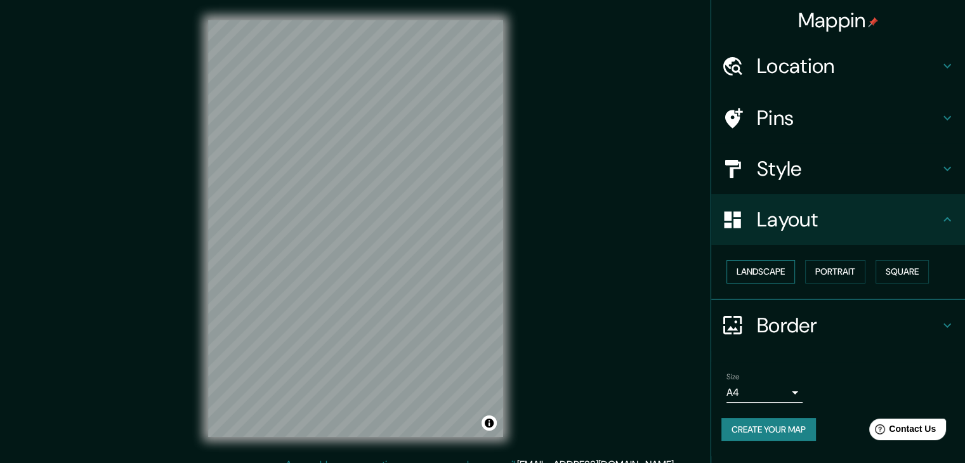
click at [758, 269] on button "Landscape" at bounding box center [761, 271] width 69 height 23
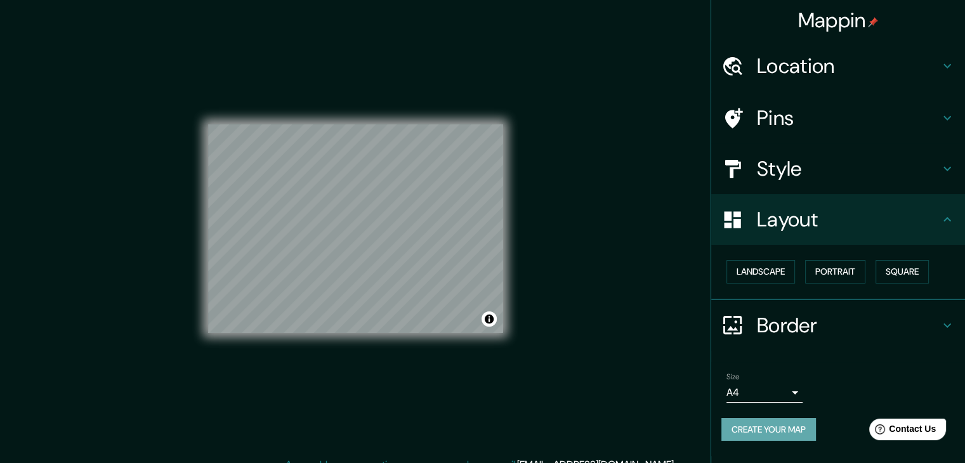
click at [768, 427] on button "Create your map" at bounding box center [768, 429] width 95 height 23
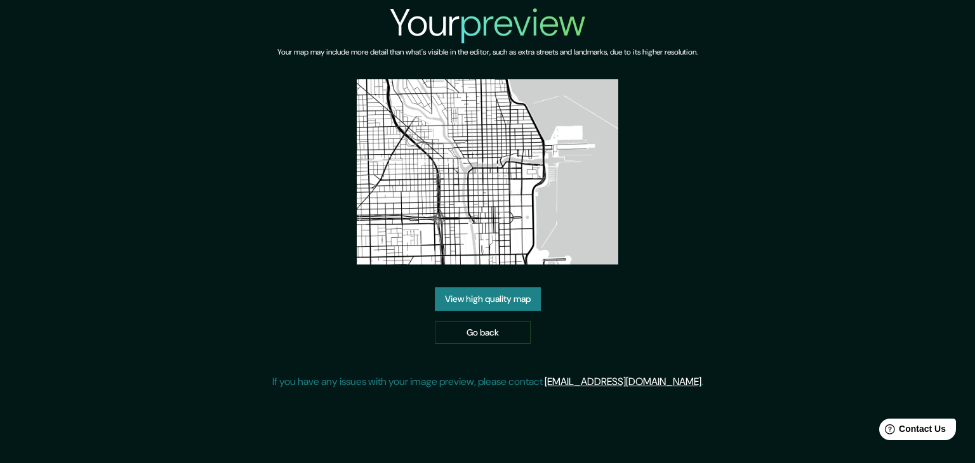
click at [518, 298] on link "View high quality map" at bounding box center [488, 298] width 106 height 23
